Goal: Check status: Check status

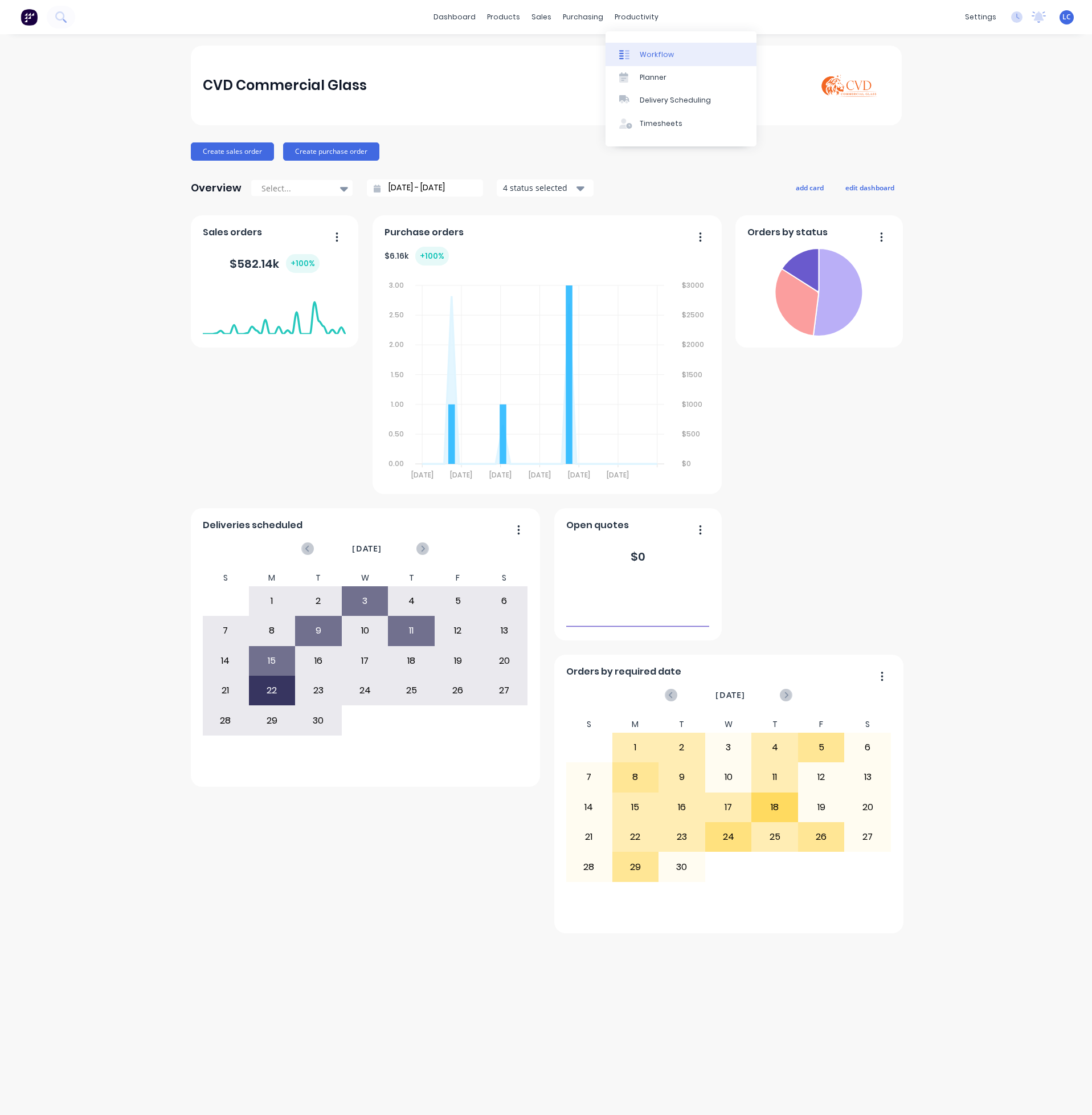
click at [641, 51] on div "Workflow" at bounding box center [656, 54] width 34 height 10
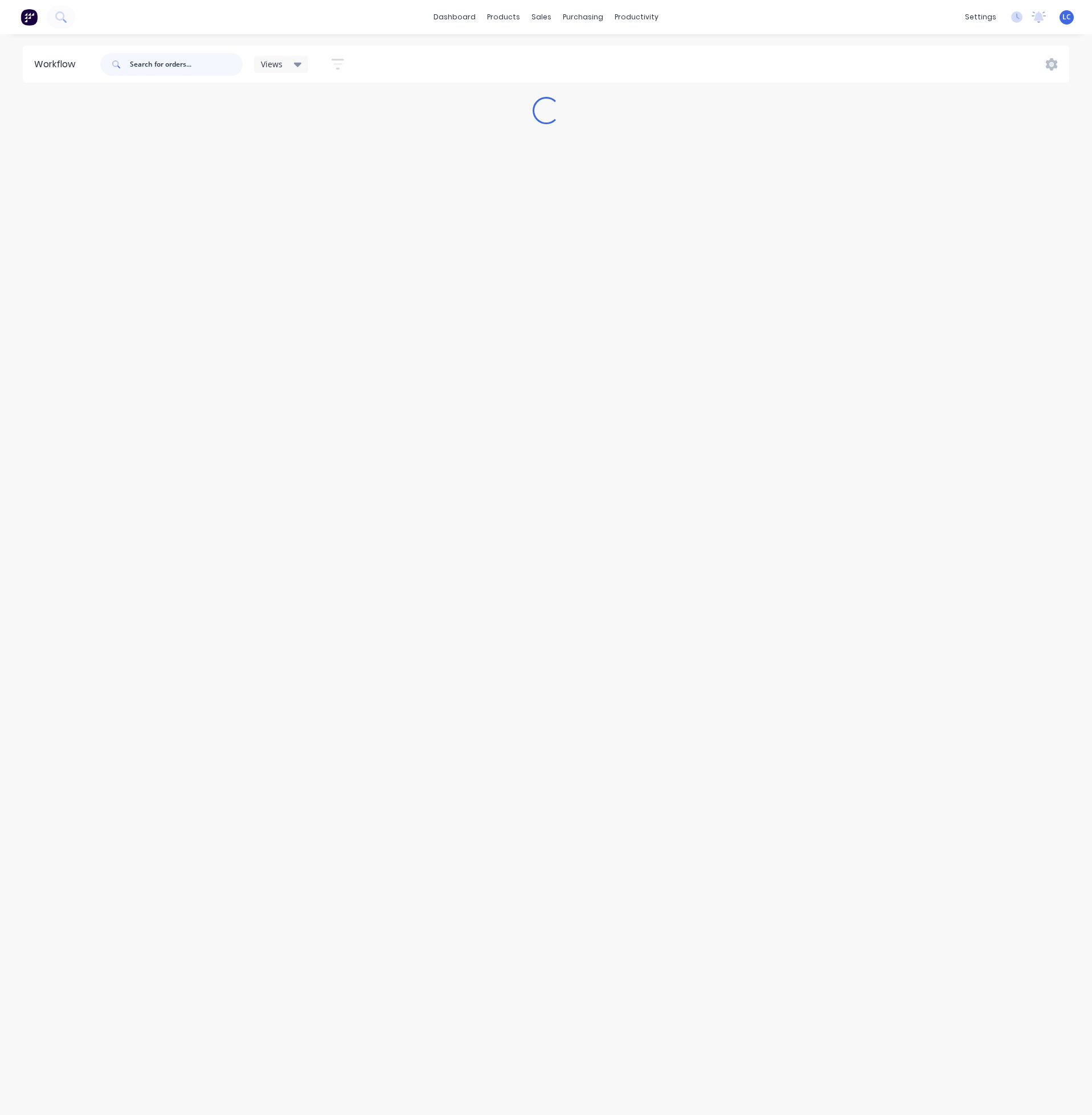
click at [156, 61] on input "text" at bounding box center [186, 64] width 113 height 23
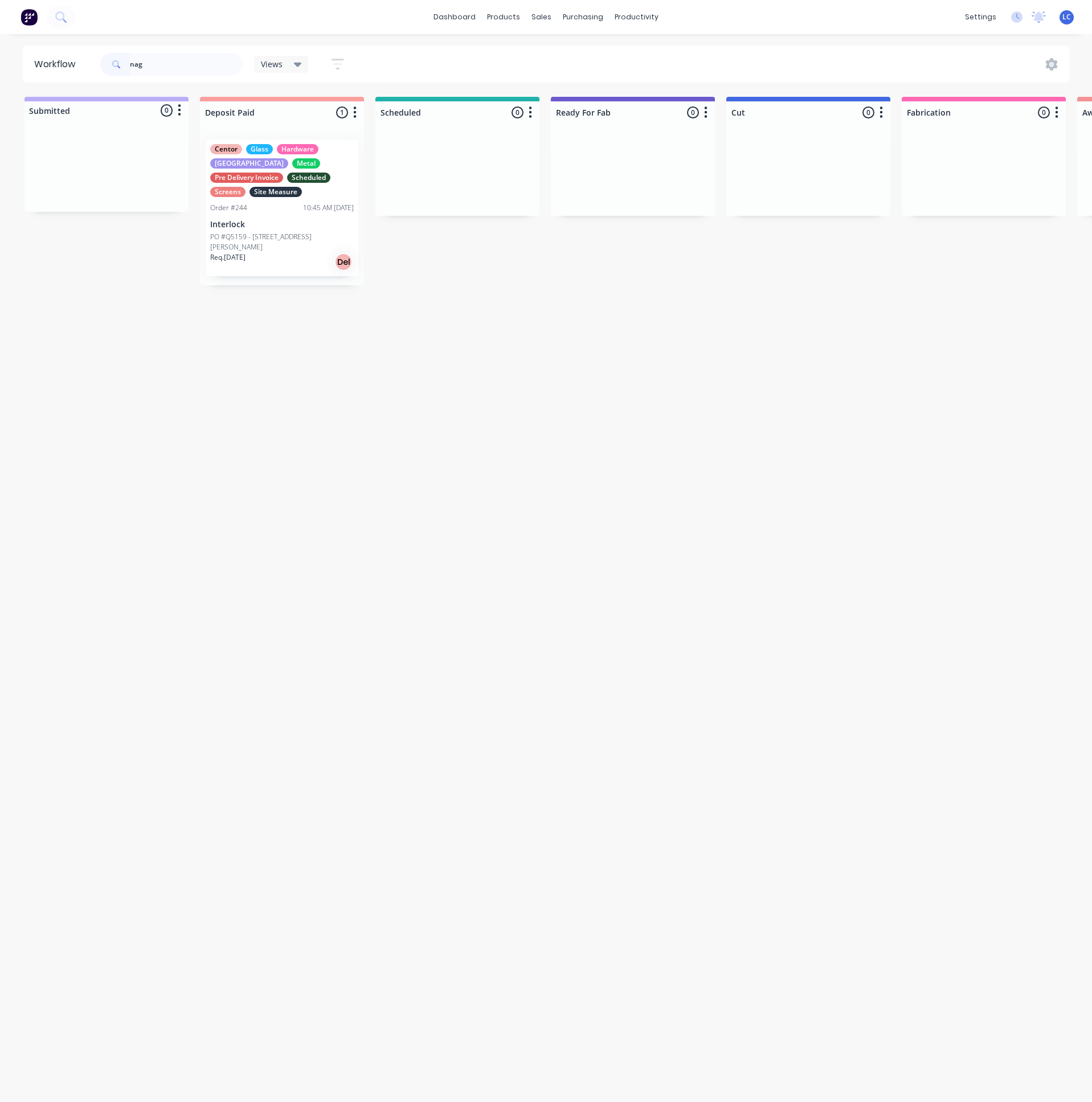
click at [303, 203] on div "10:45 AM [DATE]" at bounding box center [328, 208] width 51 height 10
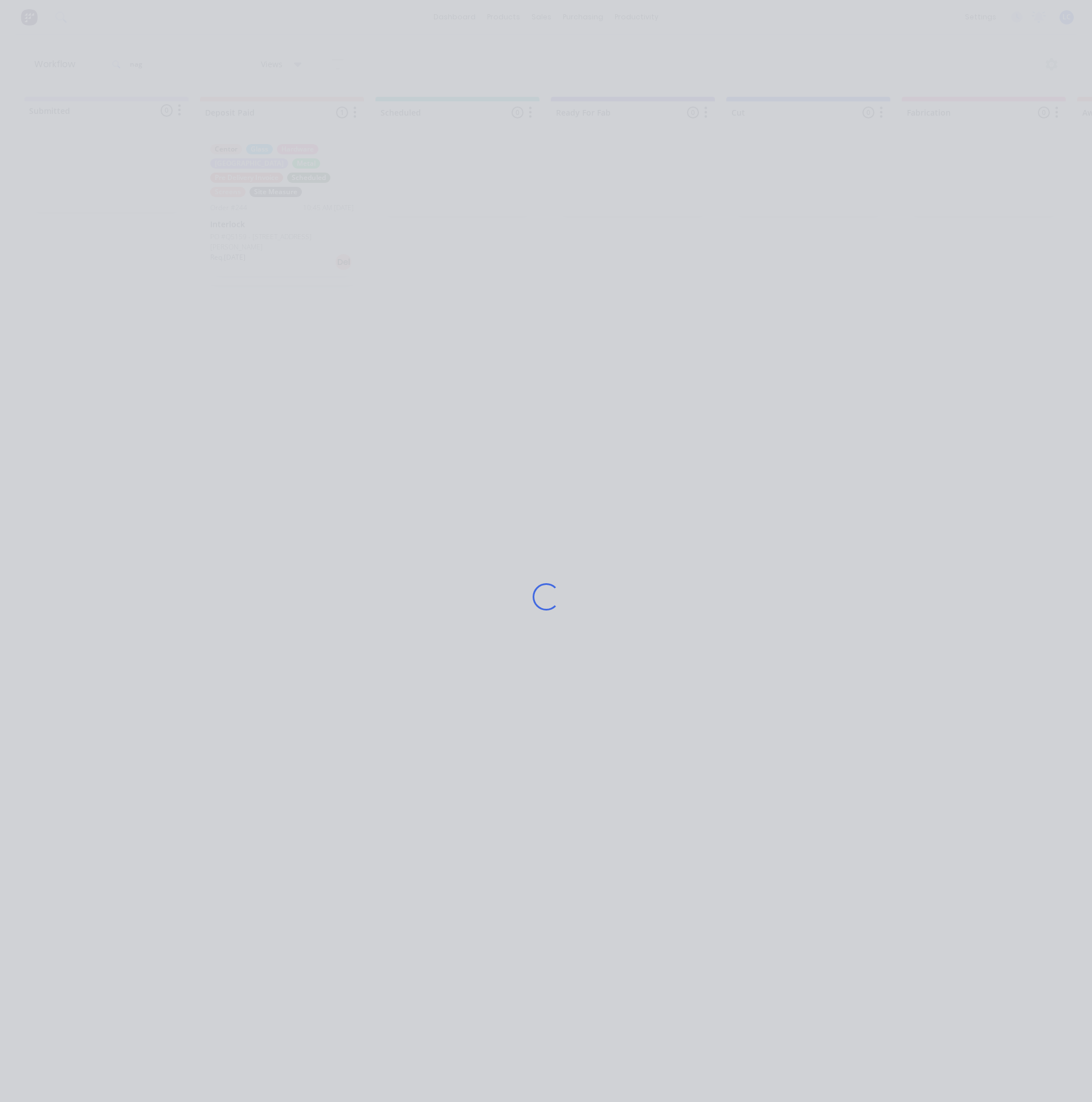
click at [301, 188] on div "Loading..." at bounding box center [546, 597] width 912 height 1102
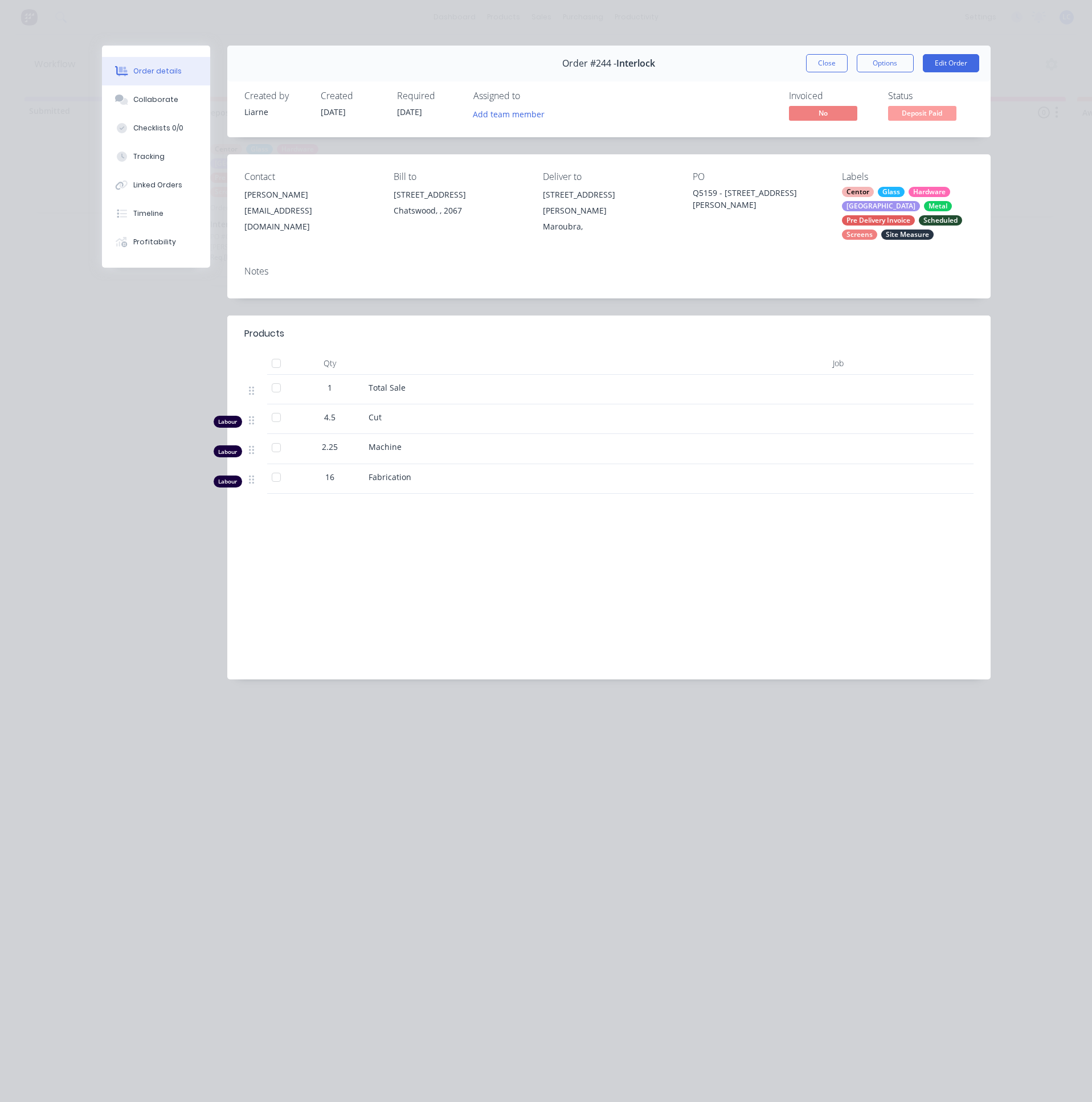
click at [515, 605] on div "Labour $0.00 Sub total $28,940.52 Margin $0.00 ( 0.00 %) Tax $2,894.05 Total $3…" at bounding box center [609, 597] width 729 height 132
click at [538, 344] on header "Products" at bounding box center [609, 333] width 763 height 36
click at [157, 98] on div "Collaborate" at bounding box center [156, 99] width 45 height 10
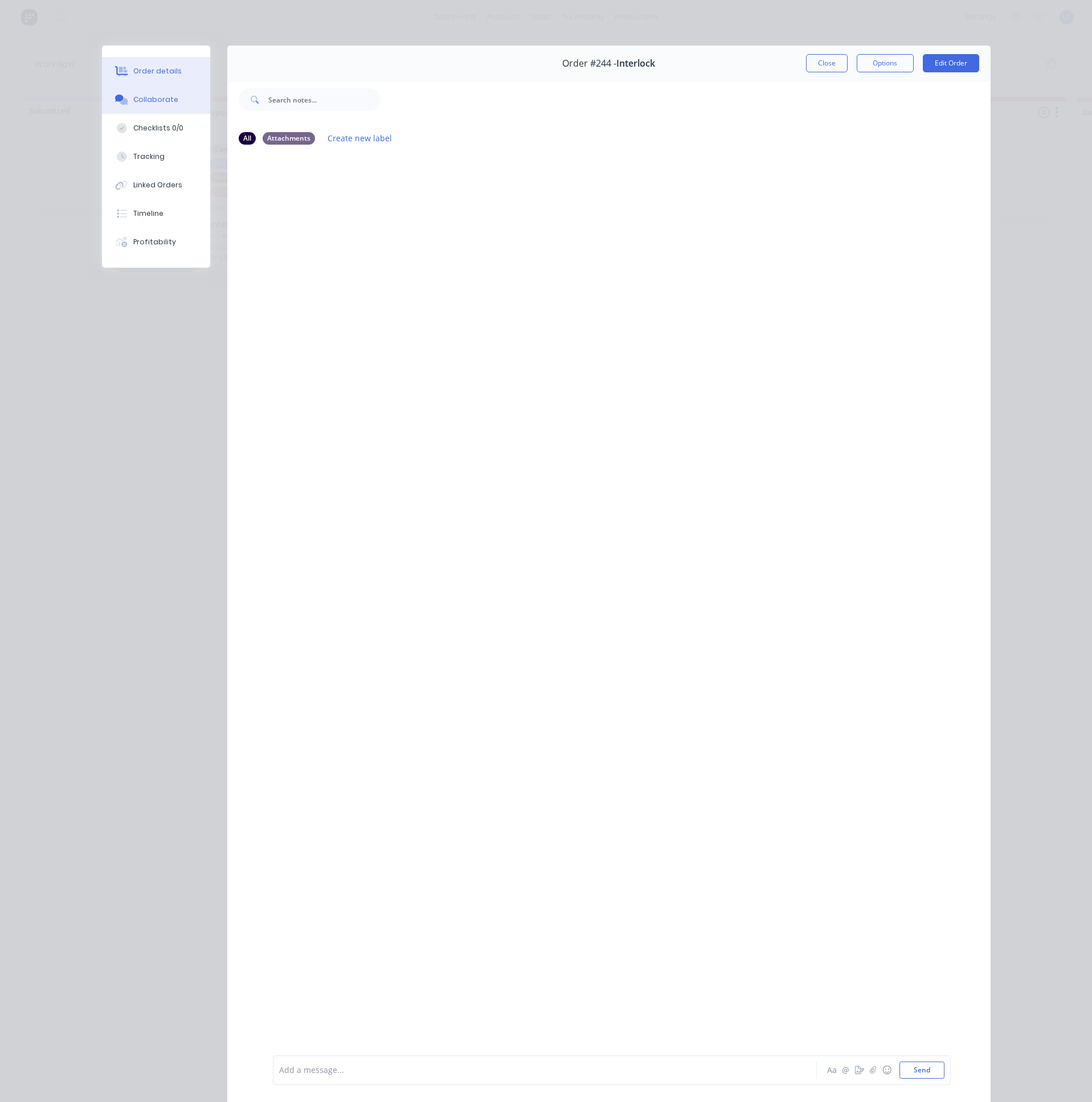
click at [158, 72] on div "Order details" at bounding box center [157, 71] width 48 height 10
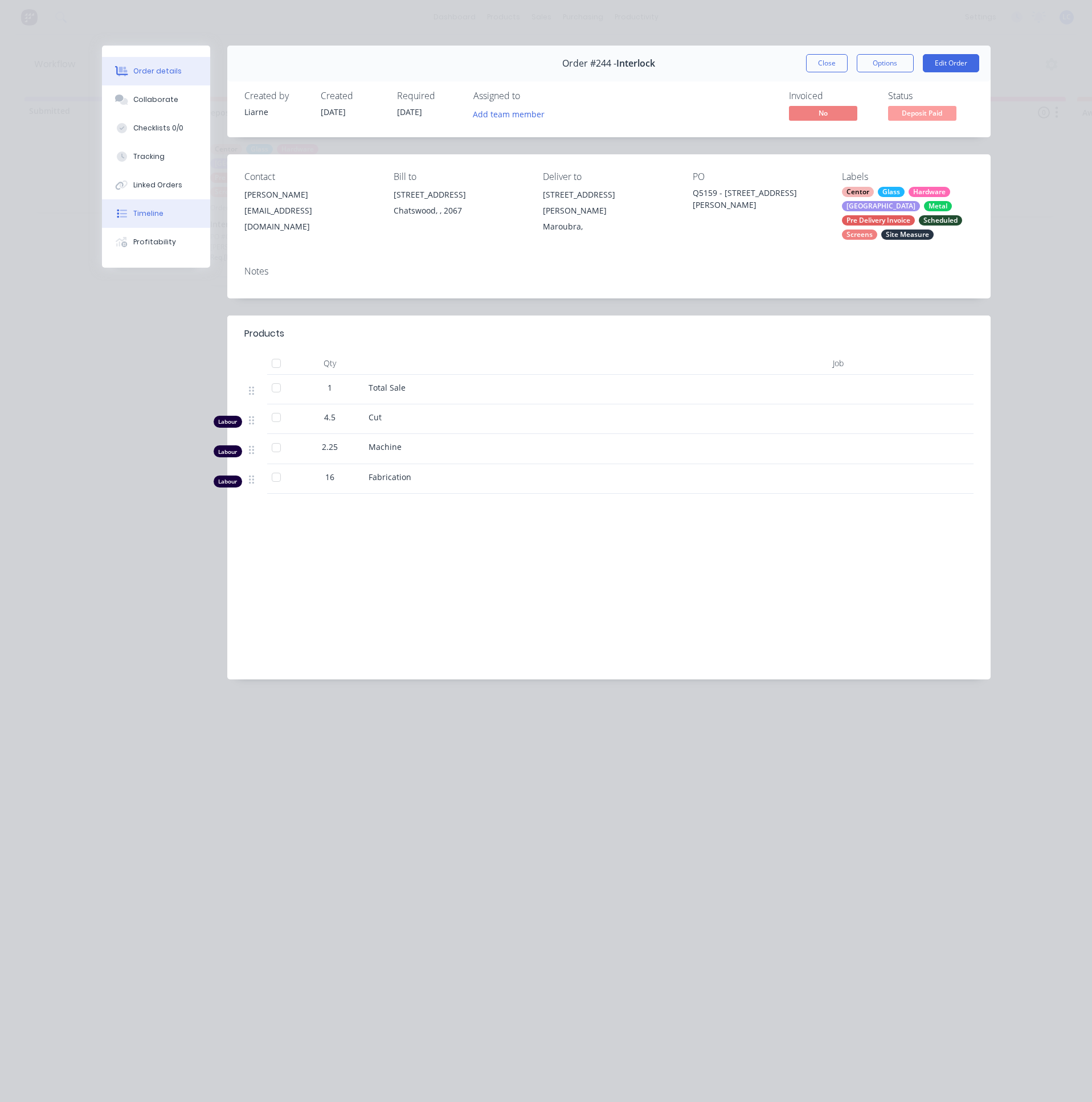
click at [142, 216] on div "Timeline" at bounding box center [148, 213] width 30 height 10
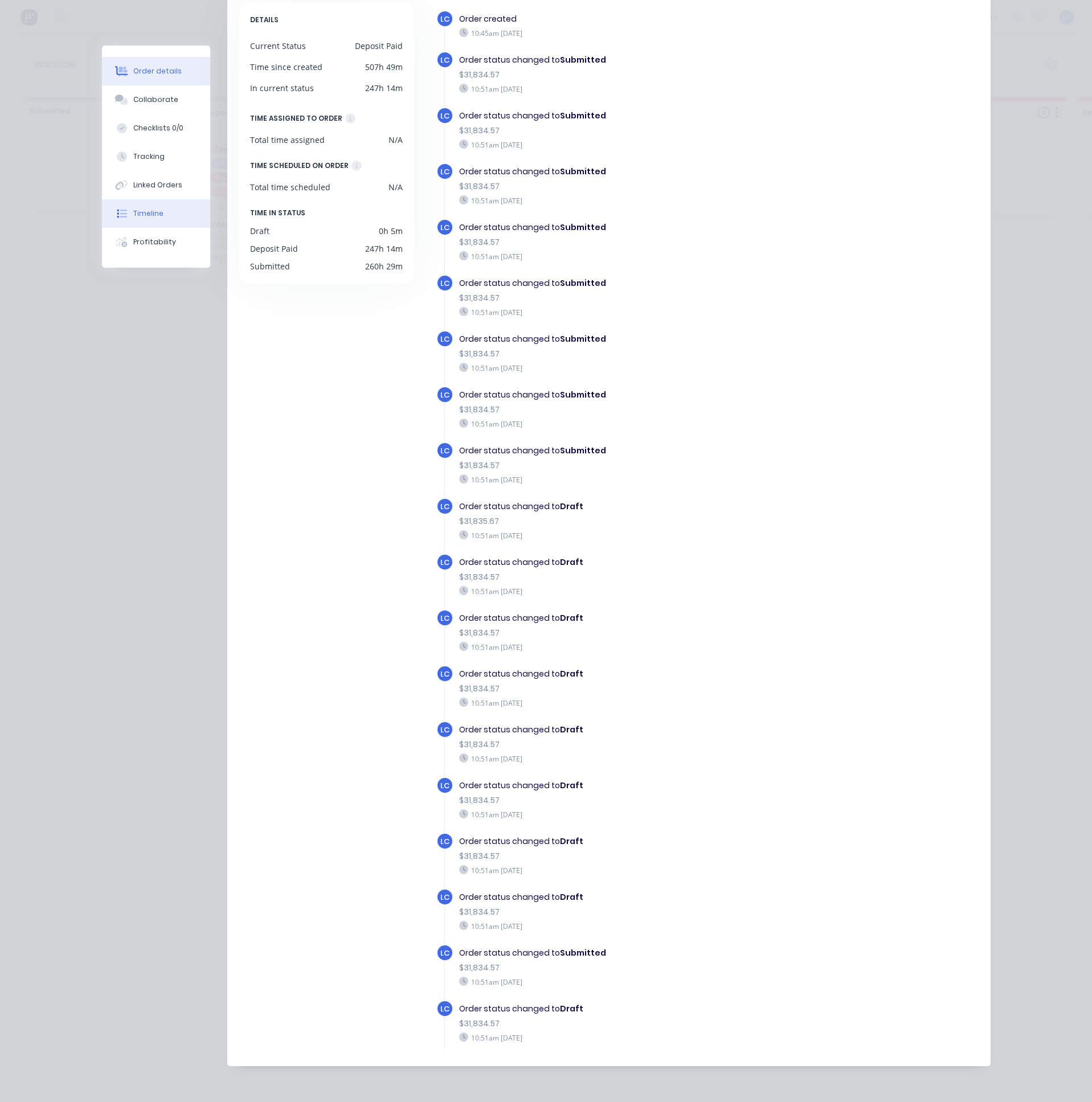
click at [142, 73] on div "Order details" at bounding box center [157, 71] width 48 height 10
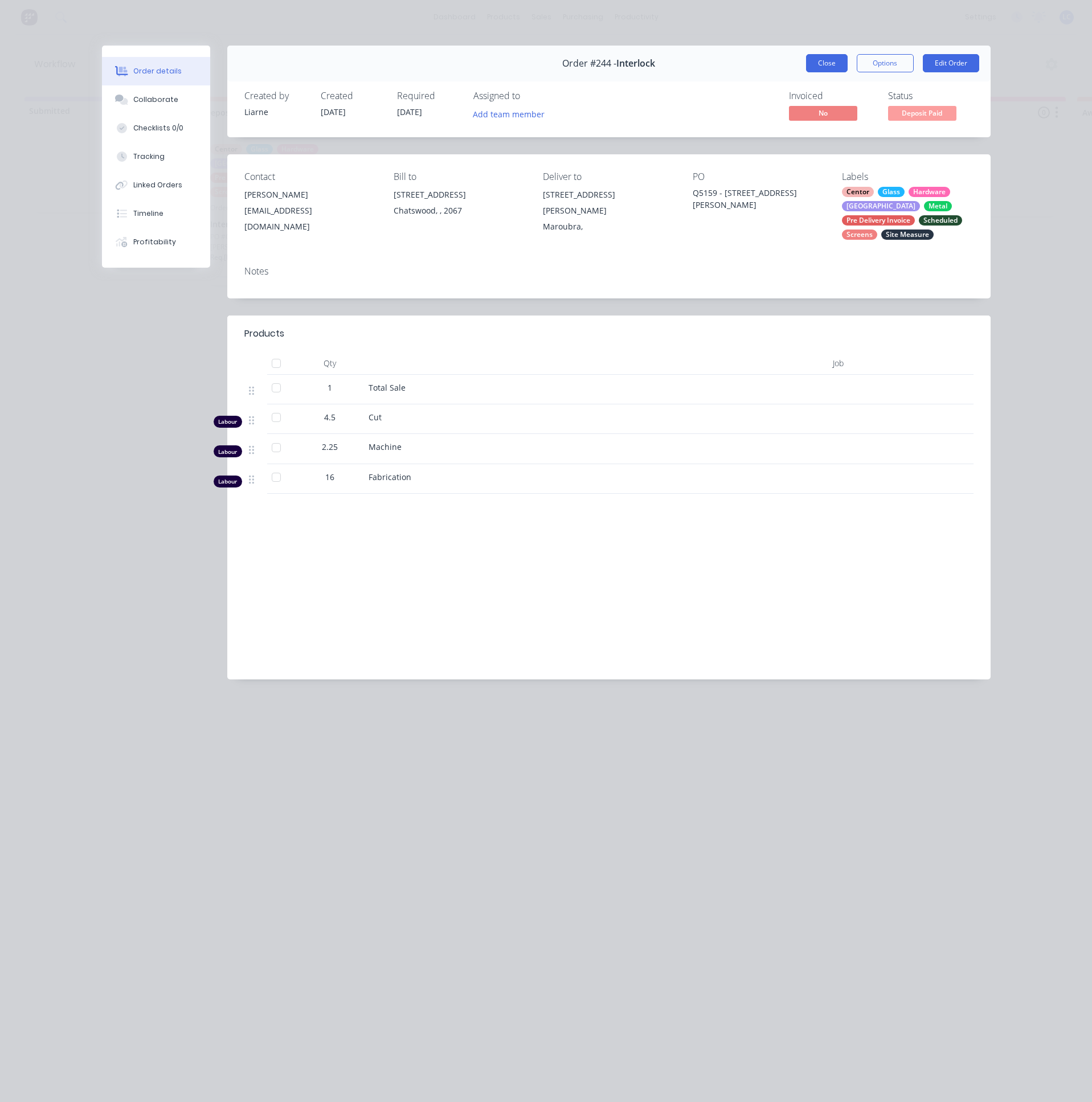
click at [840, 55] on button "Close" at bounding box center [827, 63] width 42 height 18
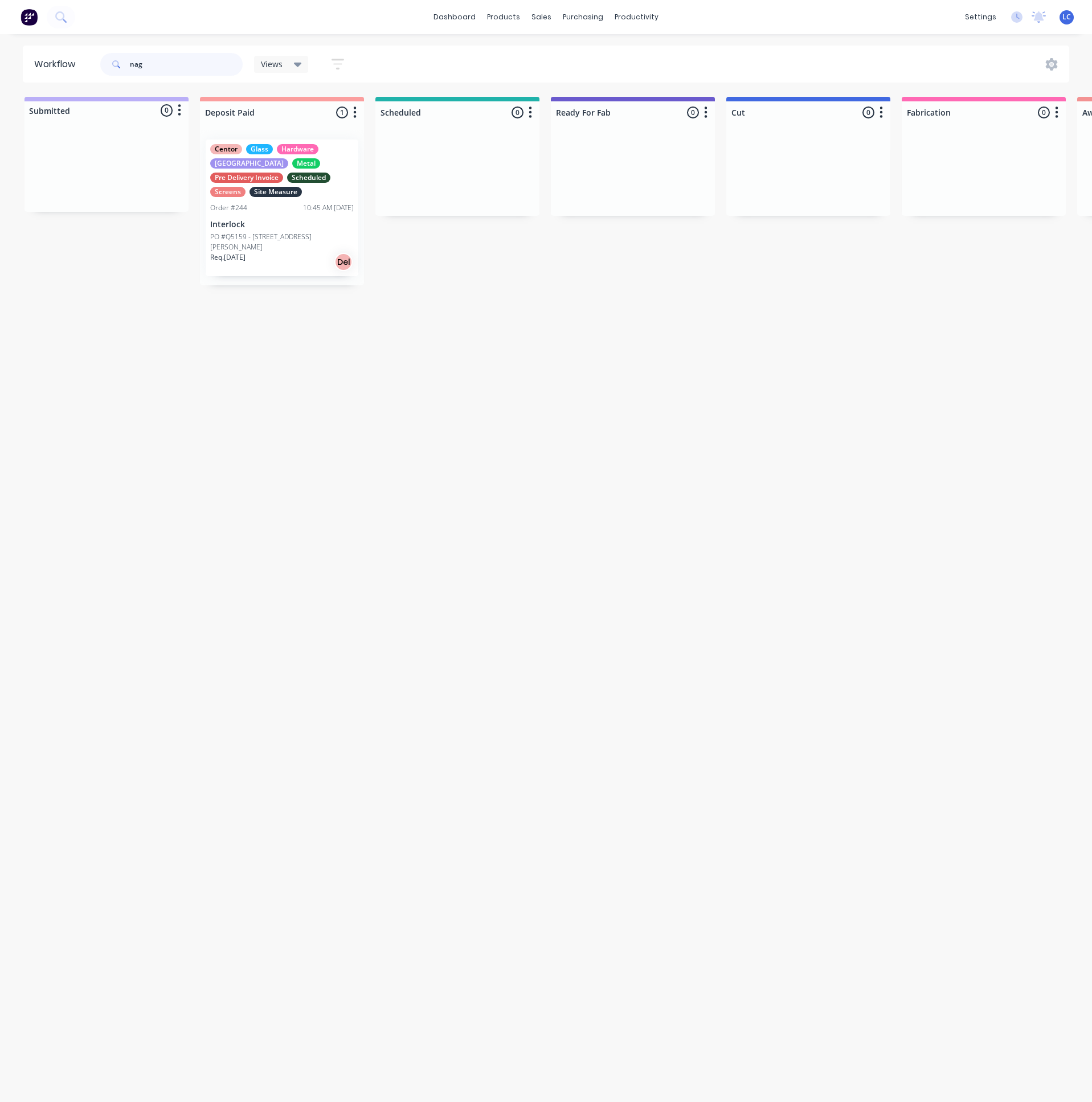
drag, startPoint x: 114, startPoint y: 52, endPoint x: 15, endPoint y: 60, distance: 99.3
click at [14, 60] on div "Workflow nag Views Save new view None (Default) edit Production edit Show/Hide …" at bounding box center [546, 64] width 1092 height 37
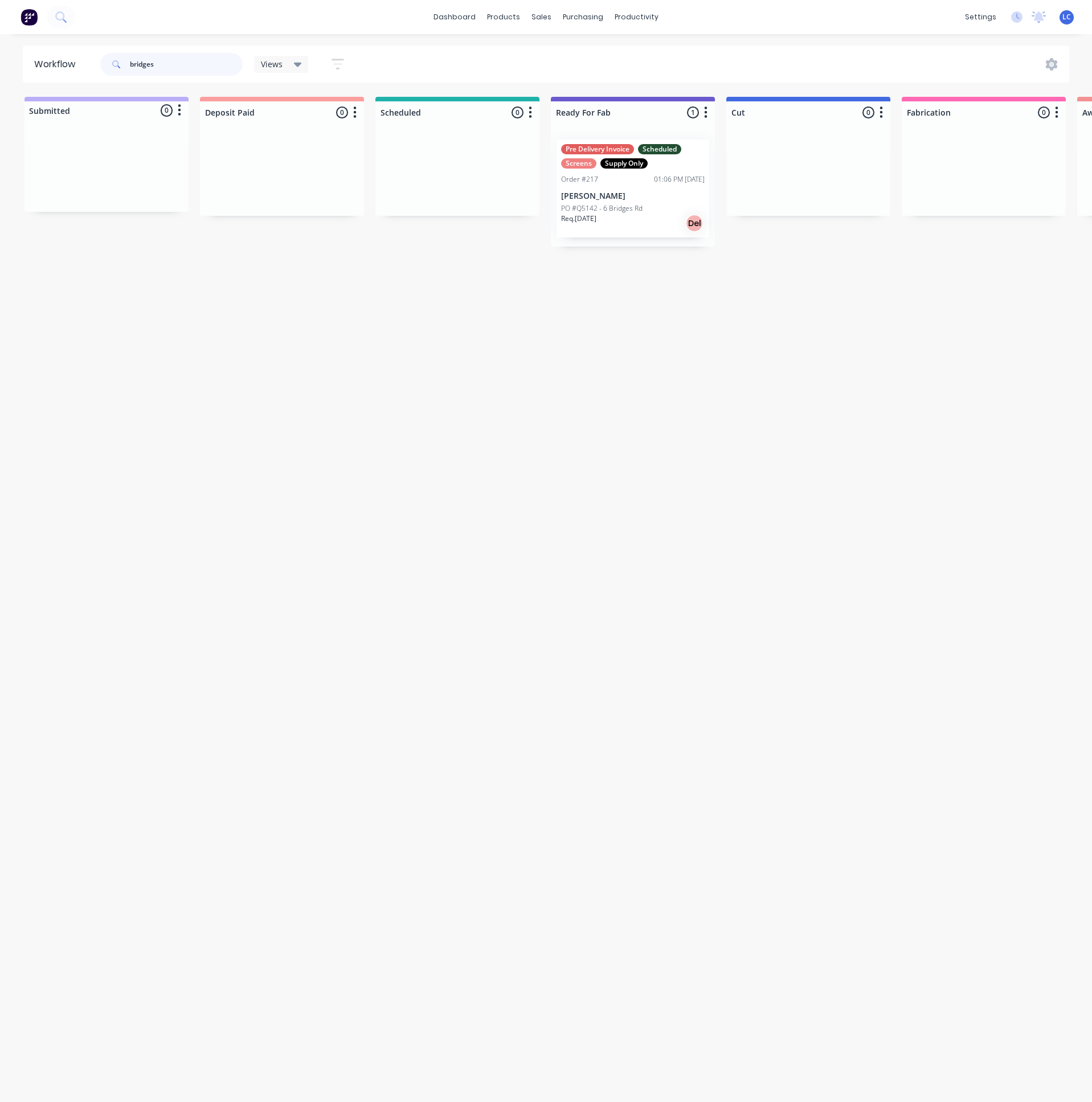
type input "bridges"
drag, startPoint x: 506, startPoint y: 400, endPoint x: 612, endPoint y: 207, distance: 220.2
click at [506, 400] on div "Workflow bridges Views Save new view None (Default) edit Production edit Show/H…" at bounding box center [546, 563] width 1092 height 1034
